Goal: Find specific page/section: Find specific page/section

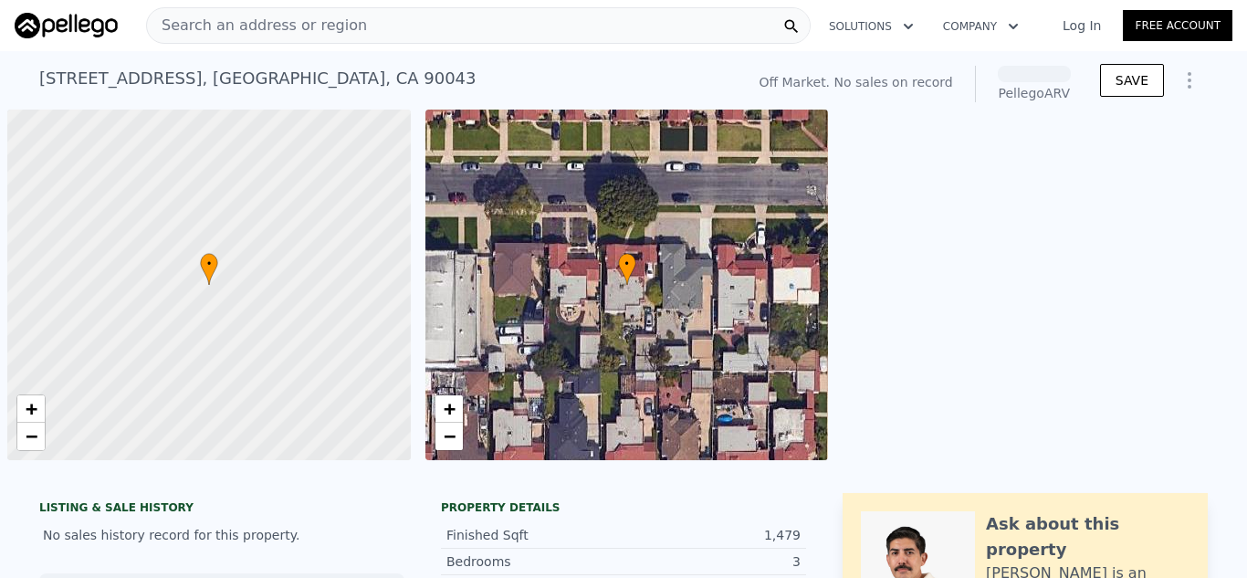
scroll to position [0, 7]
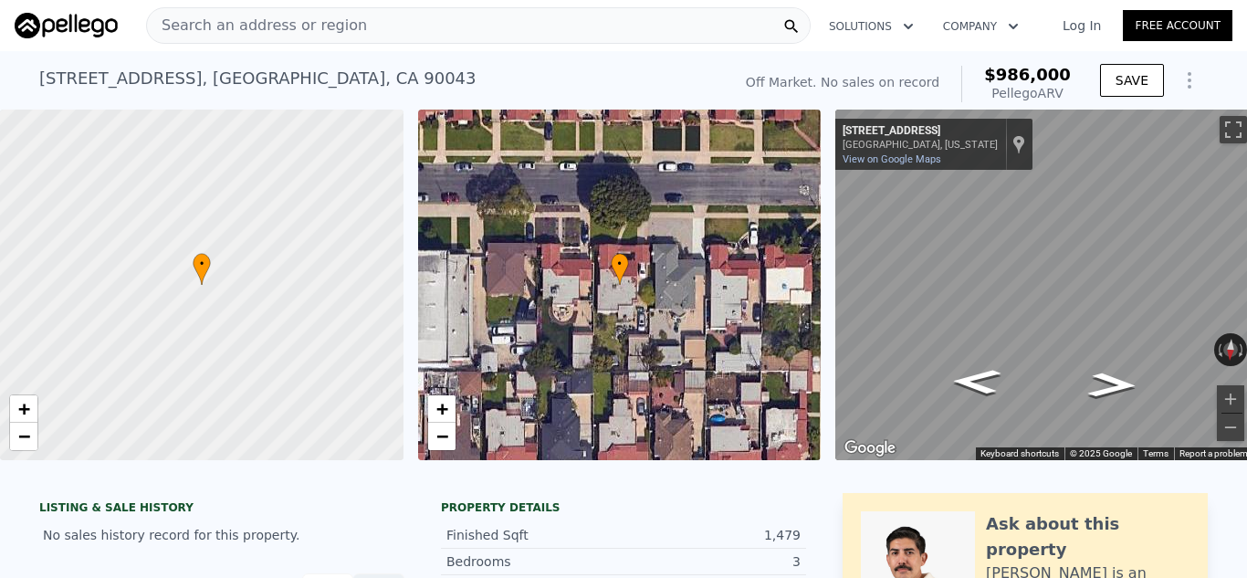
click at [468, 31] on div "Search an address or region" at bounding box center [478, 25] width 665 height 37
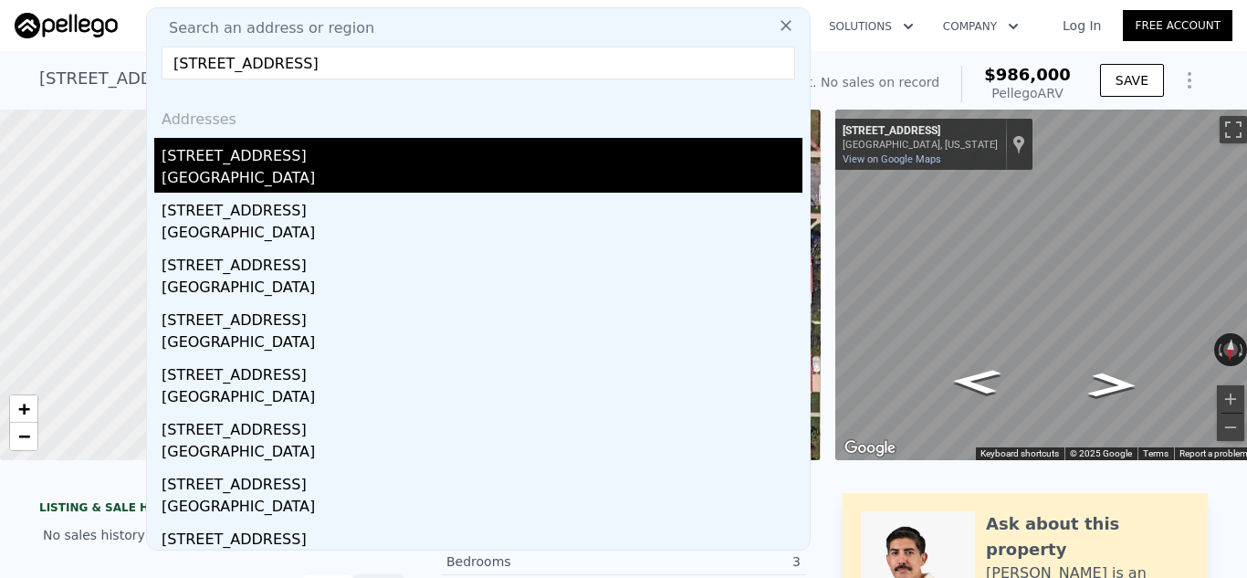
type input "[STREET_ADDRESS]"
click at [339, 158] on div "[STREET_ADDRESS]" at bounding box center [482, 152] width 641 height 29
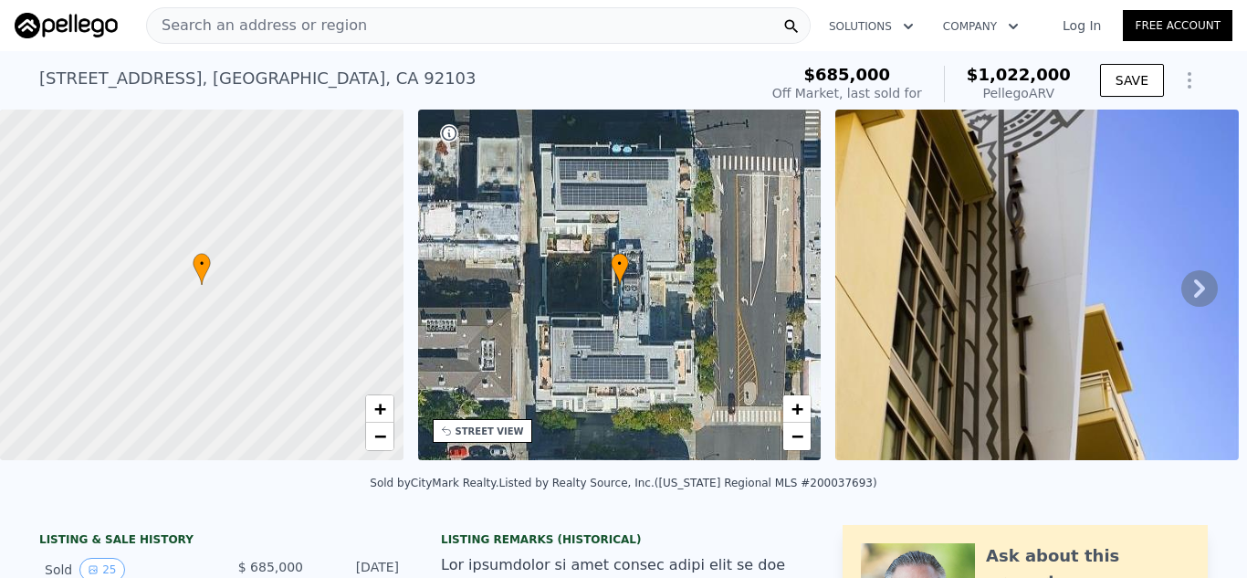
click at [492, 26] on div "Search an address or region" at bounding box center [478, 25] width 665 height 37
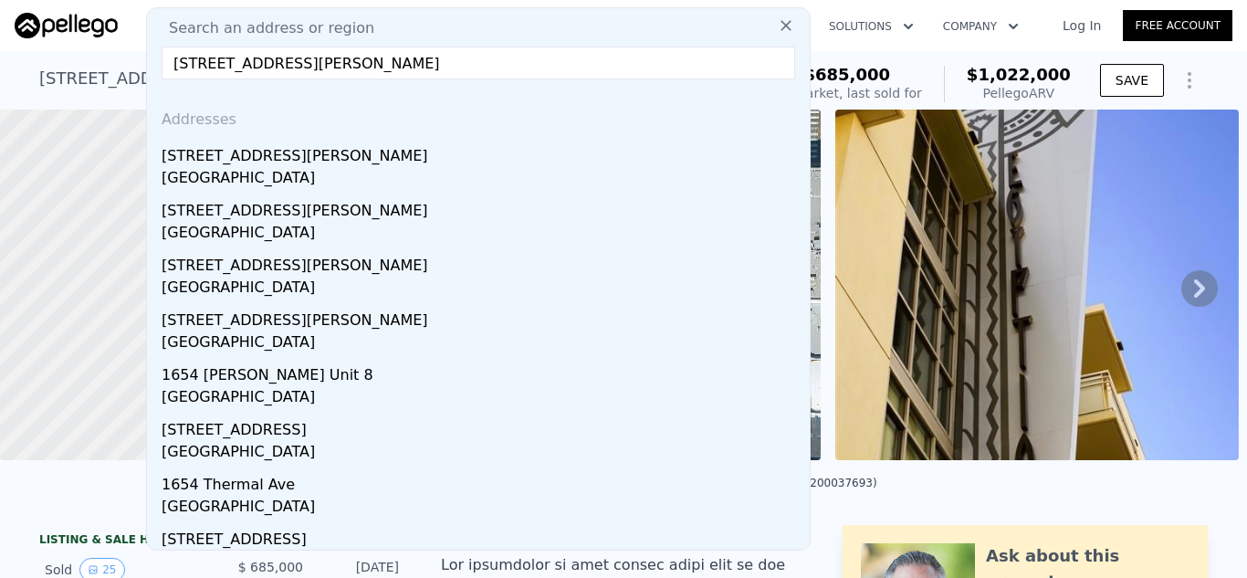
type input "[STREET_ADDRESS][PERSON_NAME]"
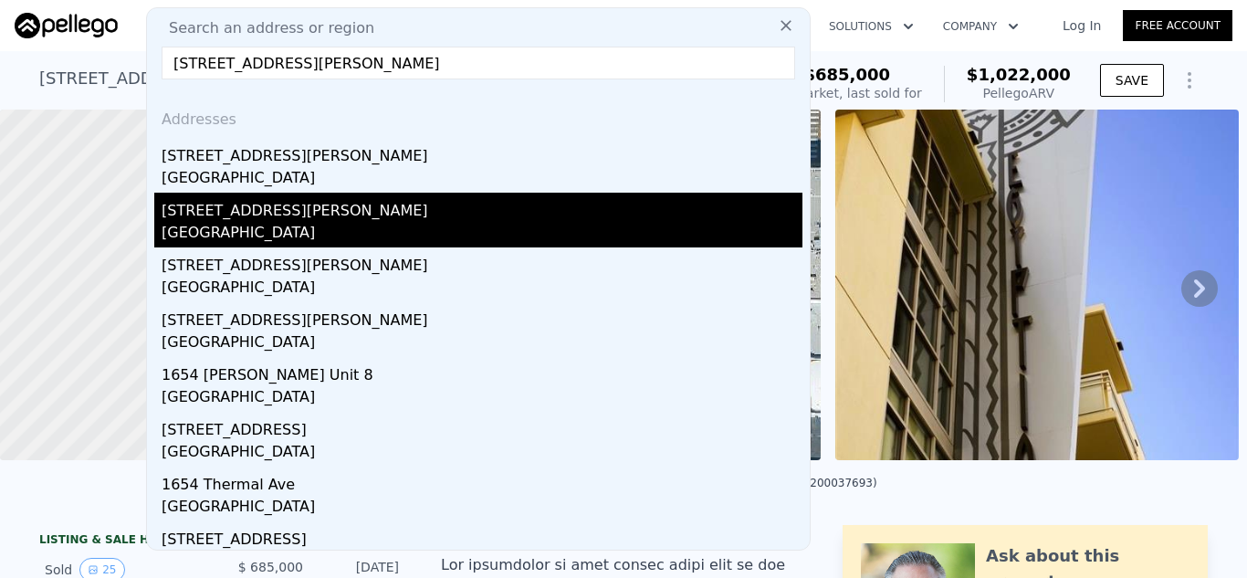
click at [353, 216] on div "[STREET_ADDRESS][PERSON_NAME]" at bounding box center [482, 207] width 641 height 29
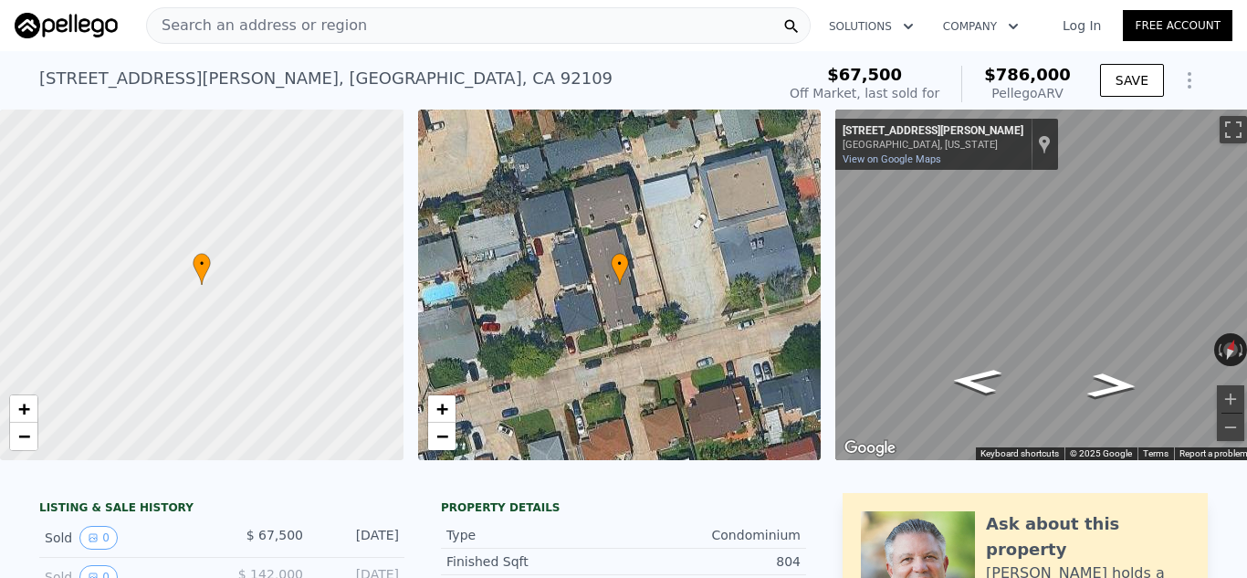
click at [429, 21] on div "Search an address or region" at bounding box center [478, 25] width 665 height 37
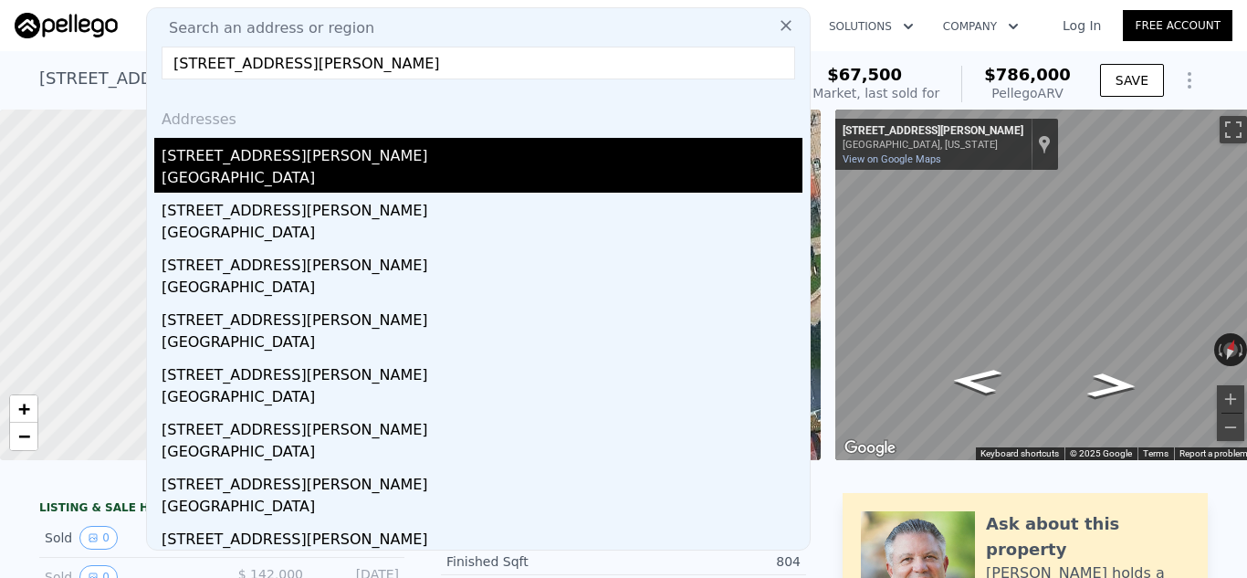
type input "[STREET_ADDRESS][PERSON_NAME]"
click at [454, 177] on div "[GEOGRAPHIC_DATA]" at bounding box center [482, 180] width 641 height 26
